Goal: Information Seeking & Learning: Learn about a topic

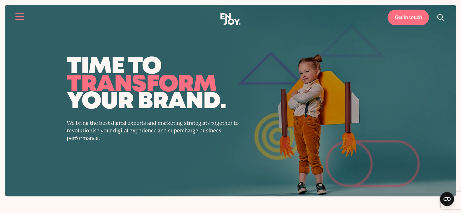
click at [17, 20] on button "Site navigation" at bounding box center [20, 16] width 12 height 12
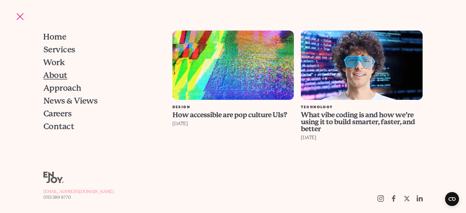
click at [57, 75] on span "About" at bounding box center [55, 75] width 24 height 8
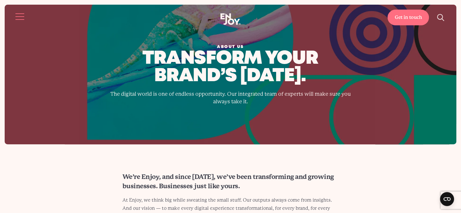
click at [23, 19] on button "Site navigation" at bounding box center [20, 16] width 12 height 12
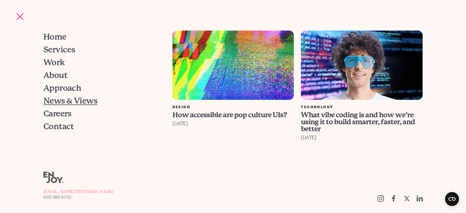
drag, startPoint x: 61, startPoint y: 100, endPoint x: 91, endPoint y: 112, distance: 32.9
click at [61, 100] on span "News & Views" at bounding box center [70, 101] width 54 height 8
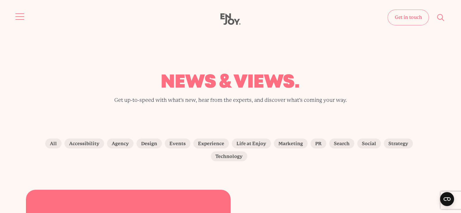
click at [24, 15] on button "Site navigation" at bounding box center [20, 16] width 12 height 12
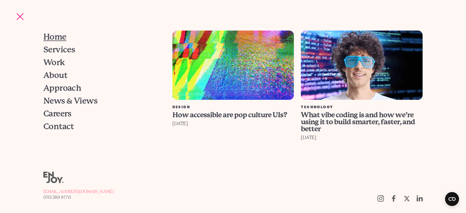
click at [63, 34] on span "Home" at bounding box center [54, 37] width 23 height 8
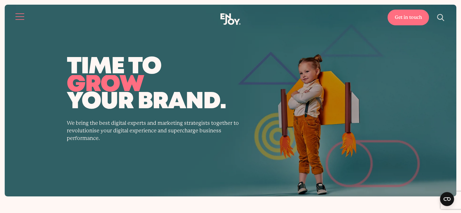
click at [22, 14] on button "Site navigation" at bounding box center [20, 16] width 12 height 12
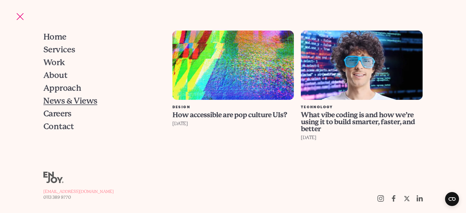
click at [59, 100] on span "News & Views" at bounding box center [70, 101] width 54 height 8
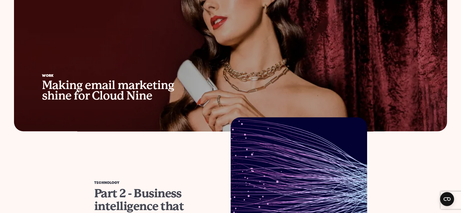
scroll to position [437, 0]
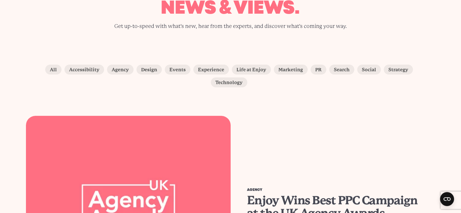
scroll to position [145, 0]
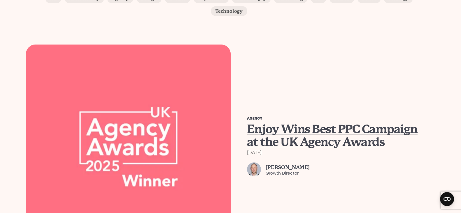
drag, startPoint x: 295, startPoint y: 120, endPoint x: 288, endPoint y: 114, distance: 8.9
click at [295, 122] on span "Enjoy Wins Best PPC Campaign at the UK Agency Awards" at bounding box center [332, 135] width 170 height 27
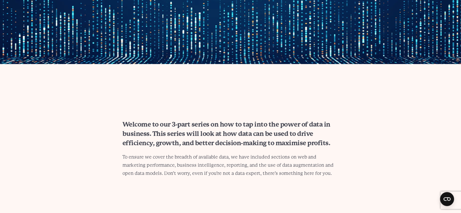
scroll to position [291, 0]
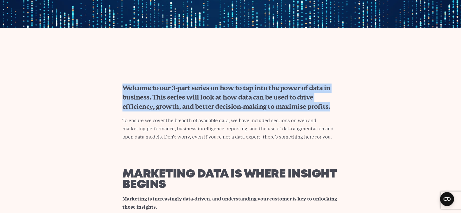
drag, startPoint x: 119, startPoint y: 83, endPoint x: 328, endPoint y: 108, distance: 210.1
click at [328, 108] on div "Welcome to our 3-part series on how to tap into the power of data in business. …" at bounding box center [230, 113] width 244 height 58
click at [339, 109] on div "Welcome to our 3-part series on how to tap into the power of data in business. …" at bounding box center [230, 113] width 244 height 58
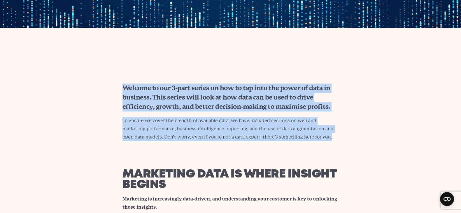
drag, startPoint x: 308, startPoint y: 138, endPoint x: 138, endPoint y: 89, distance: 176.8
click at [121, 89] on div "Welcome to our 3-part series on how to tap into the power of data in business. …" at bounding box center [230, 113] width 244 height 58
copy div "Welcome to our 3-part series on how to tap into the power of data in business. …"
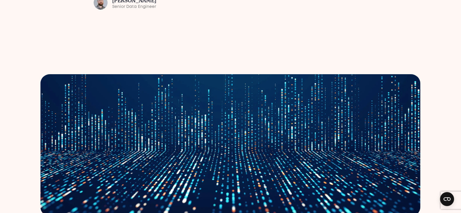
scroll to position [109, 0]
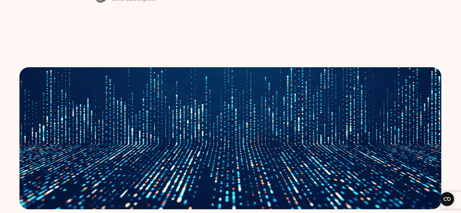
drag, startPoint x: 200, startPoint y: 110, endPoint x: 353, endPoint y: 22, distance: 176.4
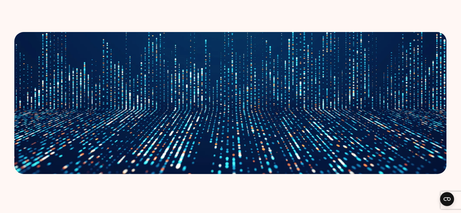
scroll to position [145, 0]
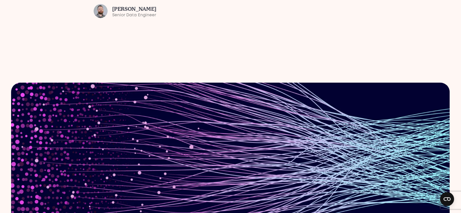
scroll to position [145, 0]
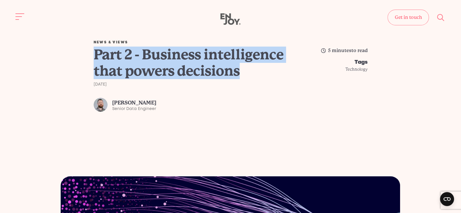
drag, startPoint x: 153, startPoint y: 88, endPoint x: 98, endPoint y: 55, distance: 64.2
click at [96, 55] on h1 "Part 2 - Business intelligence that powers decisions" at bounding box center [189, 63] width 190 height 33
copy h1 "Part 2 - Business intelligence that powers decisions"
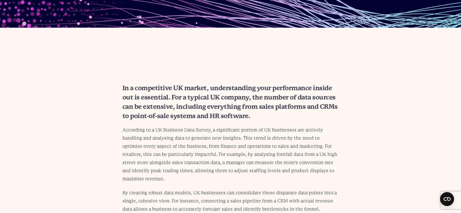
scroll to position [364, 0]
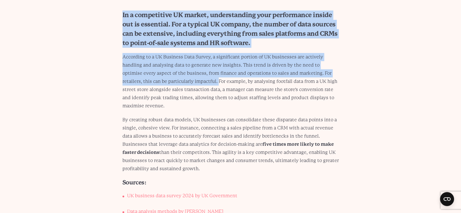
drag, startPoint x: 116, startPoint y: 14, endPoint x: 187, endPoint y: 81, distance: 97.9
click at [187, 81] on div "In a competitive UK market, understanding your performance inside out is essent…" at bounding box center [230, 115] width 244 height 210
copy div "In a competitive UK market, understanding your performance inside out is essent…"
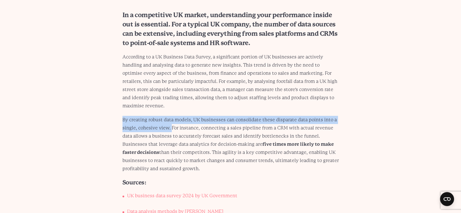
drag, startPoint x: 120, startPoint y: 121, endPoint x: 169, endPoint y: 129, distance: 49.6
click at [169, 129] on div "In a competitive UK market, understanding your performance inside out is essent…" at bounding box center [230, 115] width 244 height 210
copy p "By creating robust data models, UK businesses can consolidate these disparate d…"
drag, startPoint x: 211, startPoint y: 152, endPoint x: 221, endPoint y: 167, distance: 18.0
click at [221, 167] on p "By creating robust data models, UK businesses can consolidate these disparate d…" at bounding box center [230, 144] width 216 height 57
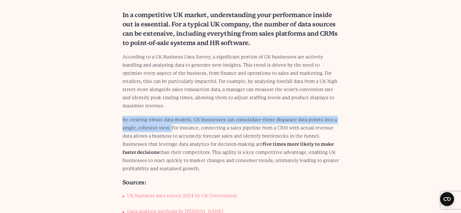
copy p "This agility is a key competitive advantage, enabling UK businesses to react qu…"
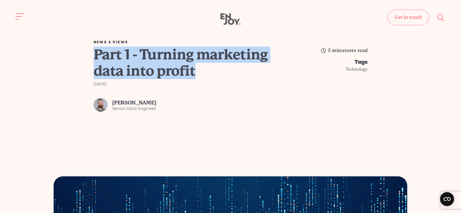
drag, startPoint x: 216, startPoint y: 76, endPoint x: 154, endPoint y: 54, distance: 66.2
click at [94, 56] on h1 "Part 1 - Turning marketing data into profit" at bounding box center [189, 63] width 190 height 33
copy h1 "Part 1 - Turning marketing data into profit"
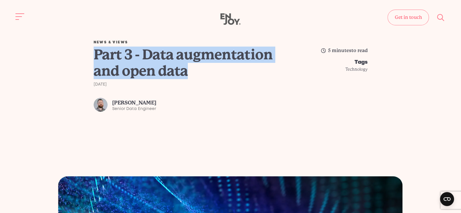
drag, startPoint x: 163, startPoint y: 64, endPoint x: 90, endPoint y: 55, distance: 73.2
click at [90, 55] on div "News & Views Part 3 - Data augmentation and open data [DATE] [PERSON_NAME] Seni…" at bounding box center [230, 76] width 451 height 71
copy h1 "Part 3 - Data augmentation and open data"
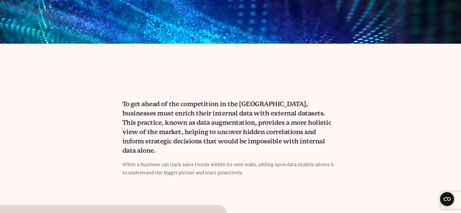
scroll to position [328, 0]
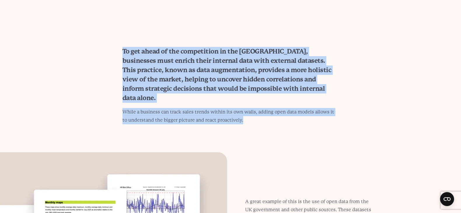
drag, startPoint x: 118, startPoint y: 45, endPoint x: 254, endPoint y: 109, distance: 149.6
copy div "To get ahead of the competition in the [GEOGRAPHIC_DATA], businesses must enric…"
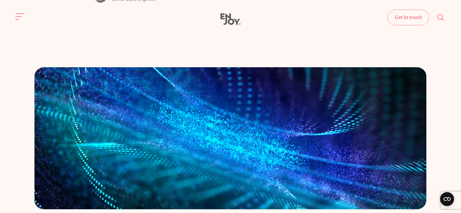
scroll to position [0, 0]
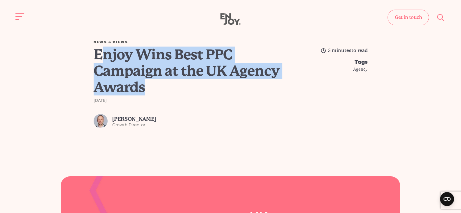
drag, startPoint x: 152, startPoint y: 89, endPoint x: 102, endPoint y: 56, distance: 60.1
click at [100, 57] on h1 "Enjoy Wins Best PPC Campaign at the UK Agency Awards" at bounding box center [189, 71] width 190 height 49
click at [133, 68] on h1 "Enjoy Wins Best PPC Campaign at the UK Agency Awards" at bounding box center [189, 71] width 190 height 49
drag, startPoint x: 155, startPoint y: 94, endPoint x: 91, endPoint y: 52, distance: 76.5
click at [91, 52] on div "News & Views Enjoy Wins Best PPC Campaign at the UK Agency Awards [DATE] Si Mud…" at bounding box center [230, 84] width 451 height 87
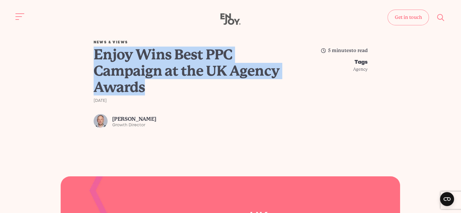
copy h1 "Enjoy Wins Best PPC Campaign at the UK Agency Awards"
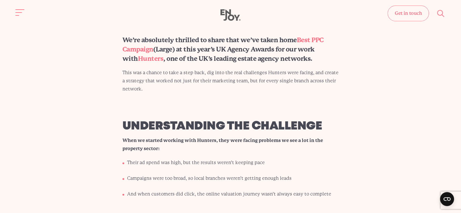
scroll to position [328, 0]
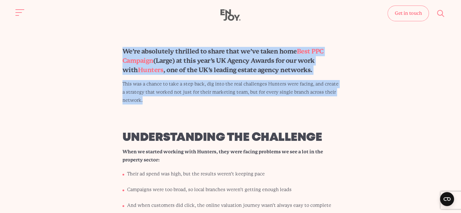
drag, startPoint x: 121, startPoint y: 53, endPoint x: 159, endPoint y: 91, distance: 54.0
click at [157, 98] on section "We’re absolutely thrilled to share that we’ve taken home Best PPC Campaign (Lar…" at bounding box center [230, 76] width 461 height 58
copy div "We’re absolutely thrilled to share that we’ve taken home Best PPC Campaign (Lar…"
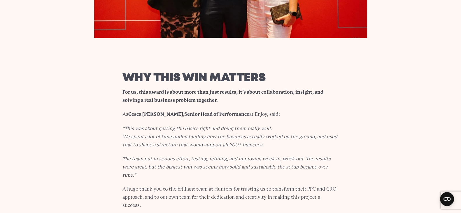
scroll to position [1311, 0]
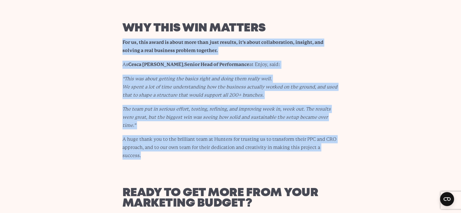
drag, startPoint x: 119, startPoint y: 26, endPoint x: 341, endPoint y: 121, distance: 241.5
click at [341, 121] on div "why this win matters For us, this award is about more than just results, it’s a…" at bounding box center [230, 91] width 244 height 137
copy div "For us, this award is about more than just results, it’s about collaboration, i…"
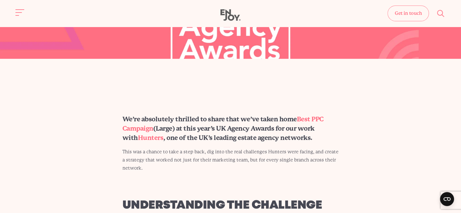
scroll to position [109, 0]
